Goal: Task Accomplishment & Management: Manage account settings

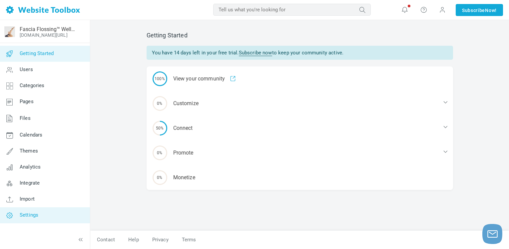
click at [32, 214] on span "Settings" at bounding box center [29, 215] width 19 height 6
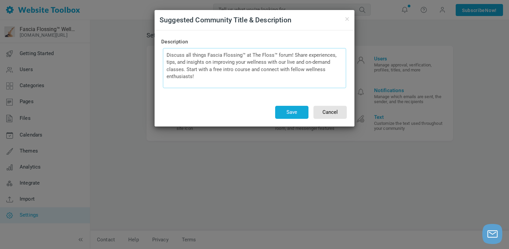
drag, startPoint x: 213, startPoint y: 80, endPoint x: 165, endPoint y: 57, distance: 53.4
click at [165, 57] on textarea "Discuss all things Fascia Flossing™ at The Floss™ forum! Share experiences, tip…" at bounding box center [254, 68] width 183 height 40
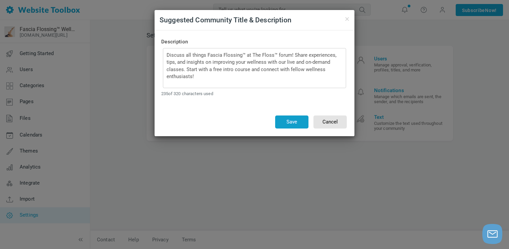
click at [292, 122] on button "Save" at bounding box center [291, 121] width 33 height 13
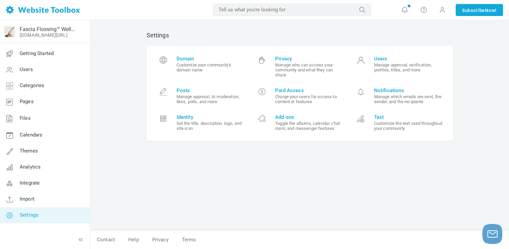
click at [38, 214] on link "Settings" at bounding box center [45, 215] width 90 height 16
click at [441, 10] on span at bounding box center [442, 9] width 7 height 7
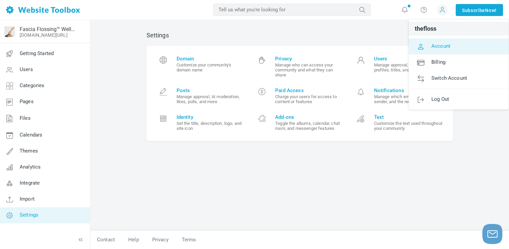
click at [443, 44] on span "Account" at bounding box center [441, 46] width 19 height 6
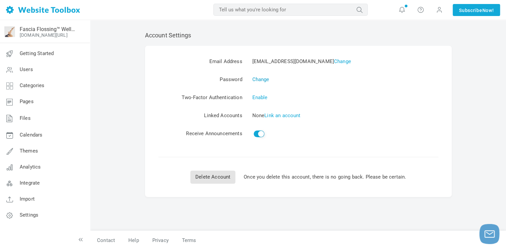
click at [261, 78] on link "Change" at bounding box center [260, 79] width 17 height 6
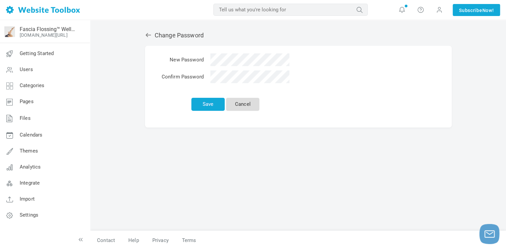
click at [254, 102] on link "Cancel" at bounding box center [242, 104] width 33 height 13
